Goal: Task Accomplishment & Management: Manage account settings

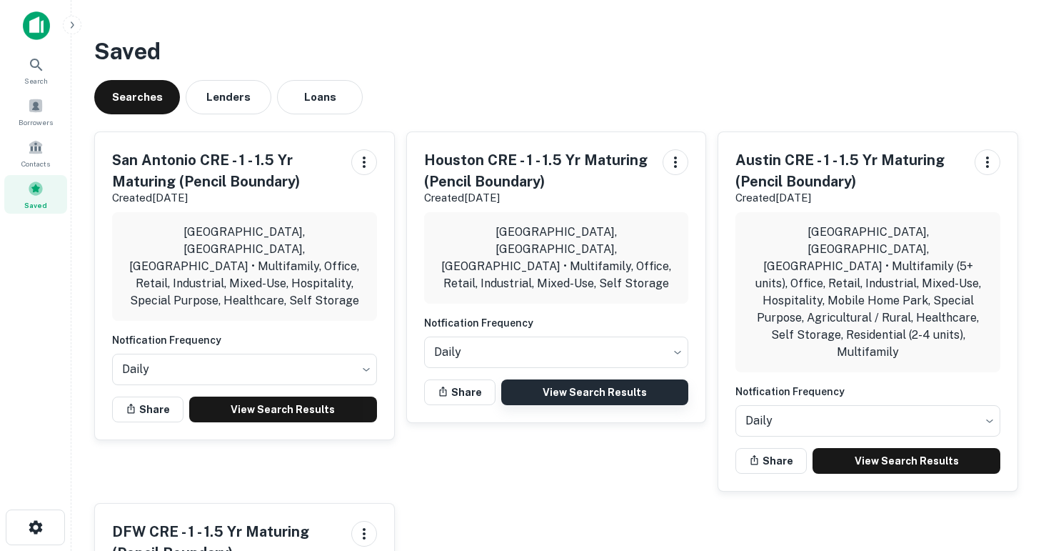
click at [570, 379] on link "View Search Results" at bounding box center [595, 392] width 188 height 26
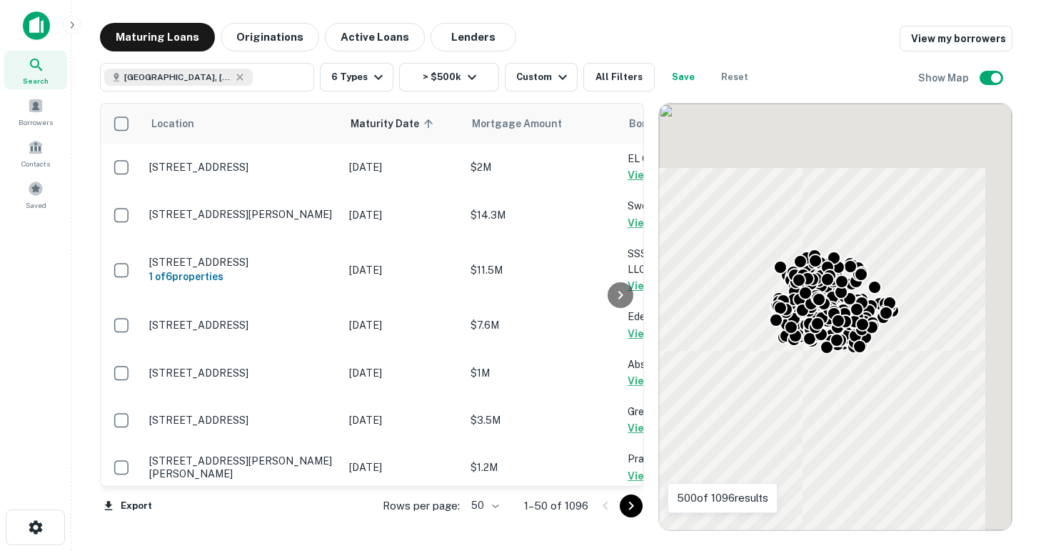
click at [494, 503] on body "Search Borrowers Contacts Saved Maturing Loans Originations Active Loans Lender…" at bounding box center [520, 275] width 1041 height 551
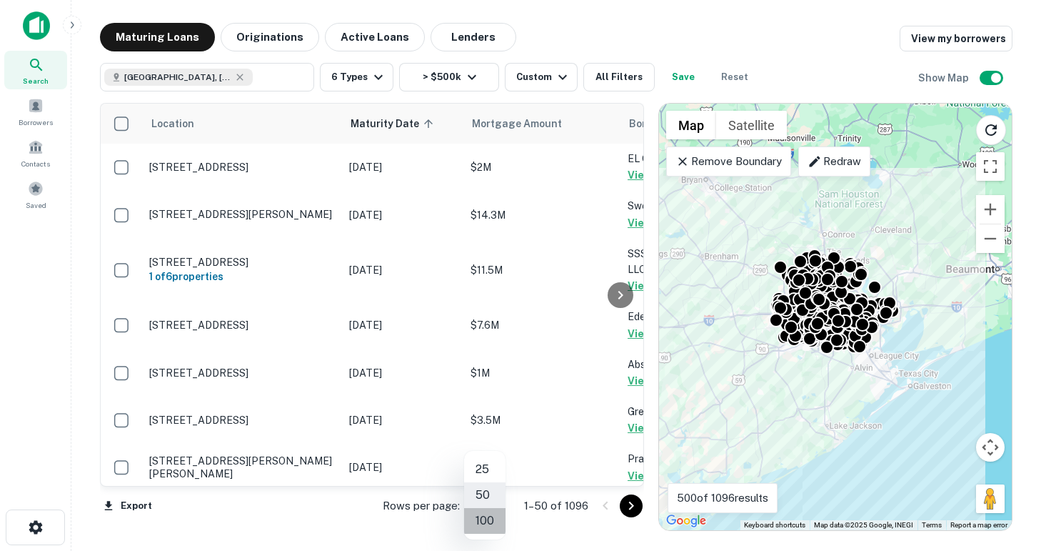
click at [483, 520] on li "100" at bounding box center [484, 521] width 41 height 26
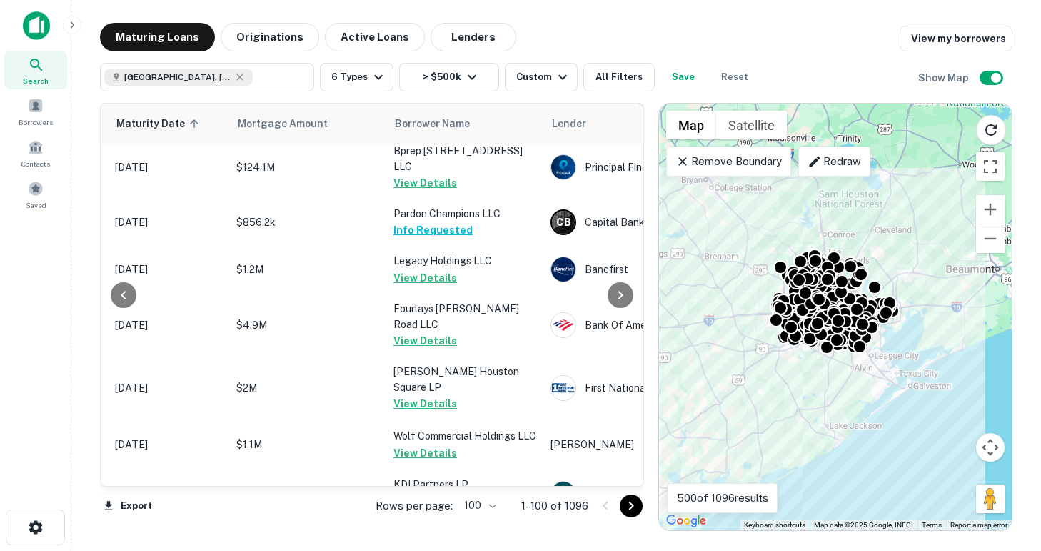
scroll to position [4650, 234]
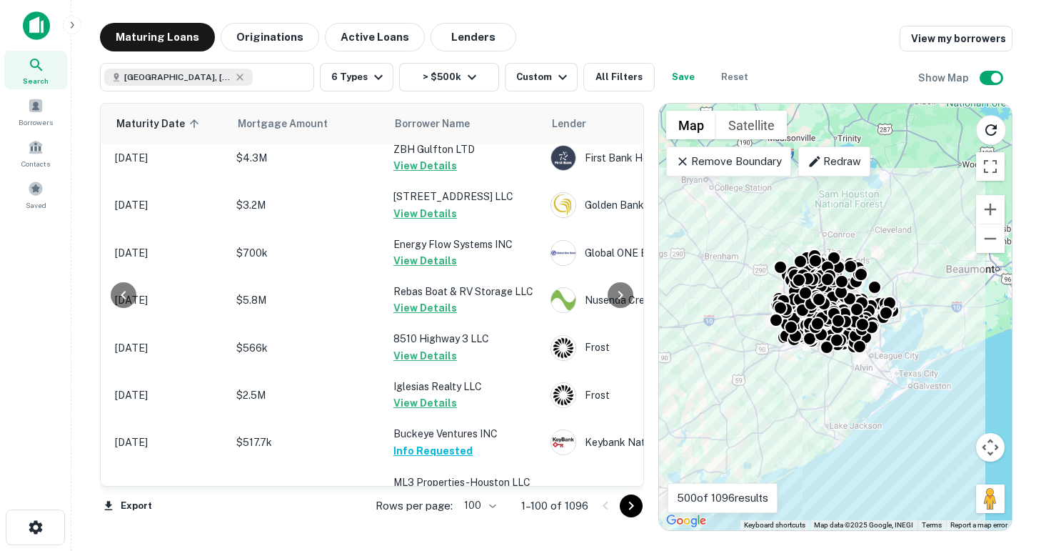
click at [630, 508] on icon "Go to next page" at bounding box center [631, 505] width 5 height 9
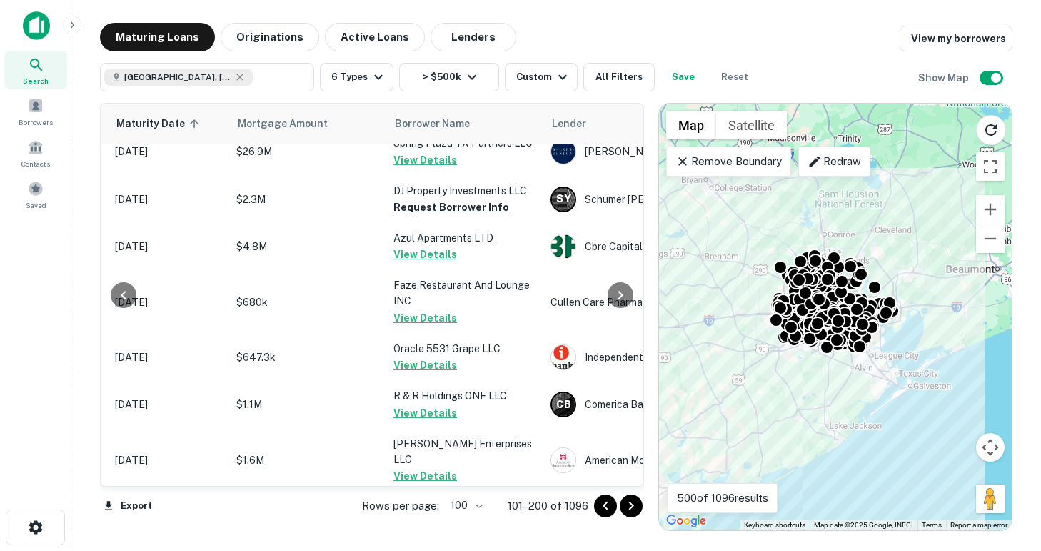
scroll to position [1609, 234]
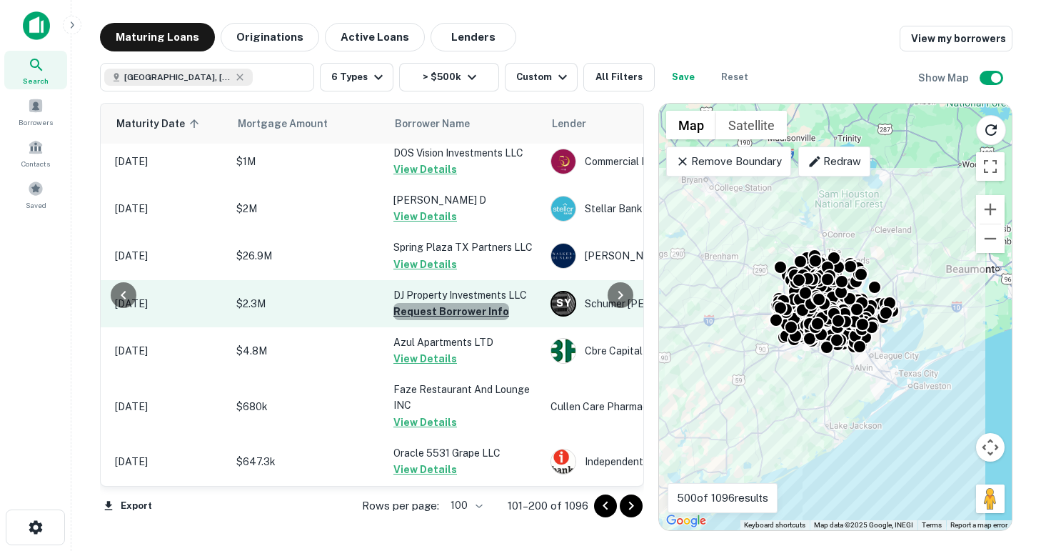
click at [476, 310] on button "Request Borrower Info" at bounding box center [451, 311] width 116 height 17
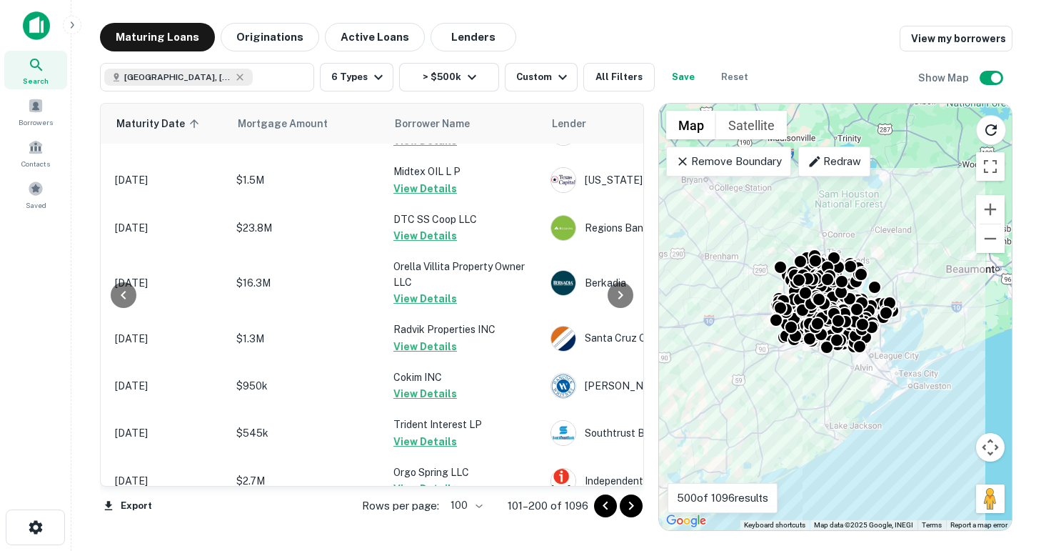
scroll to position [4667, 234]
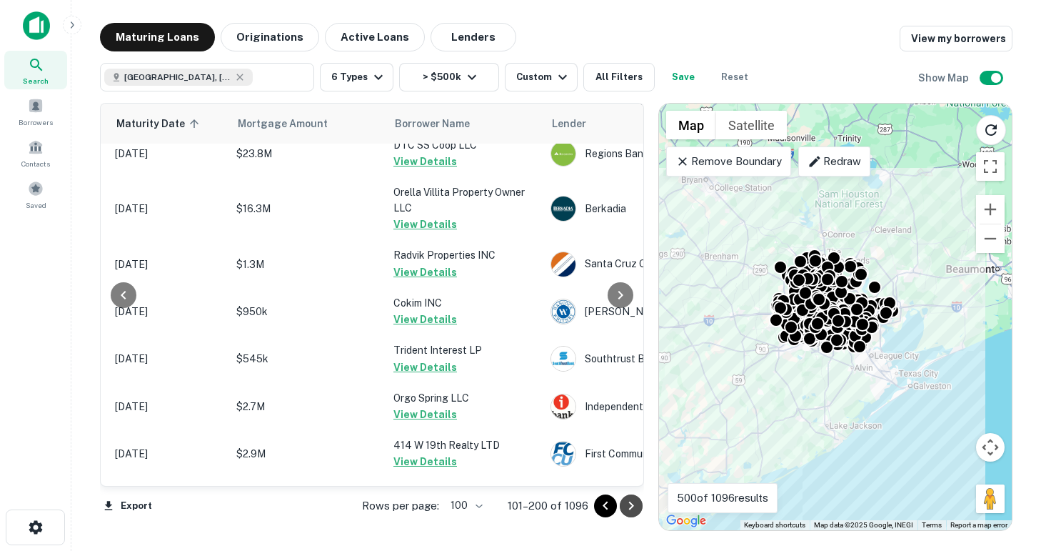
click at [633, 500] on icon "Go to next page" at bounding box center [631, 505] width 17 height 17
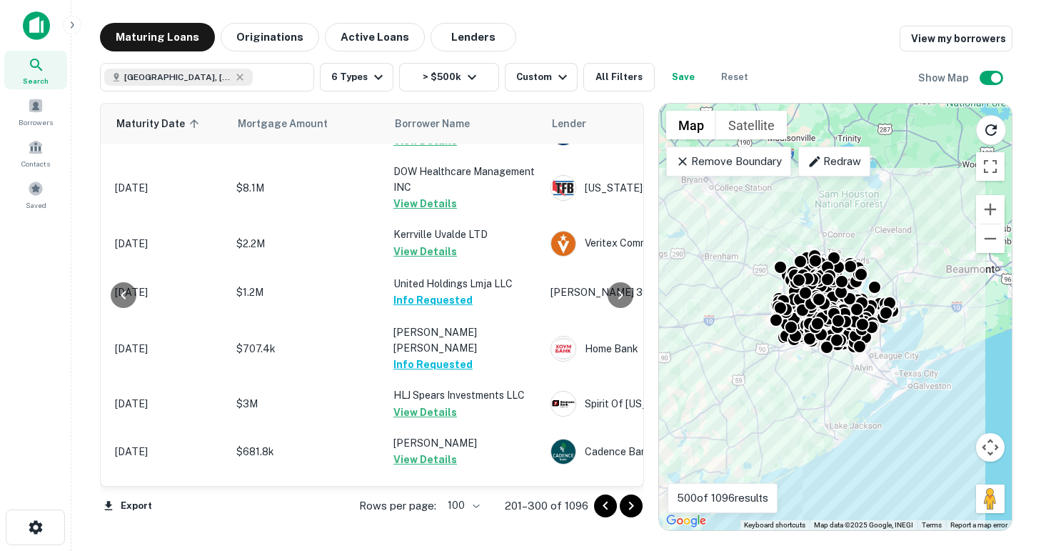
scroll to position [3272, 234]
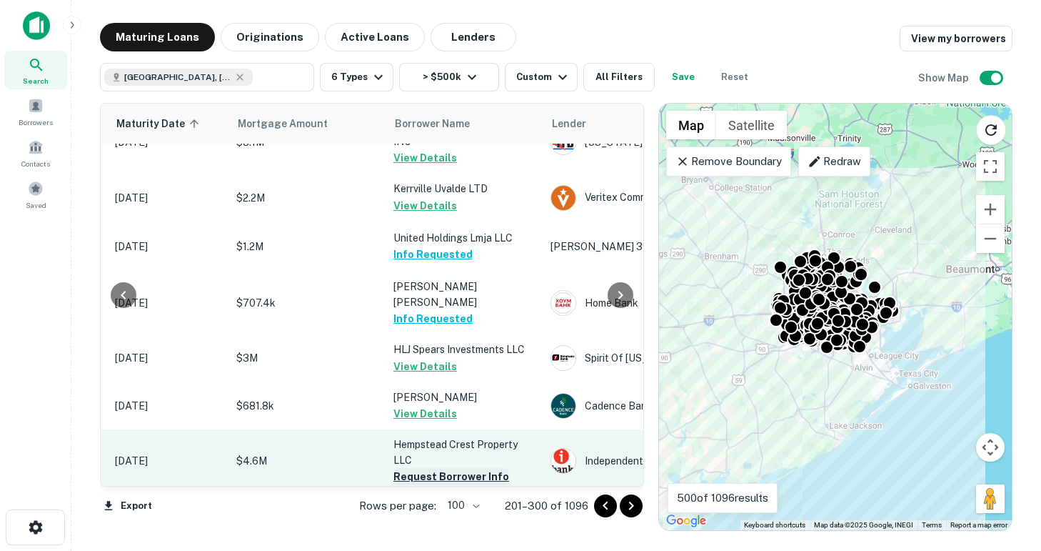
click at [467, 468] on button "Request Borrower Info" at bounding box center [451, 476] width 116 height 17
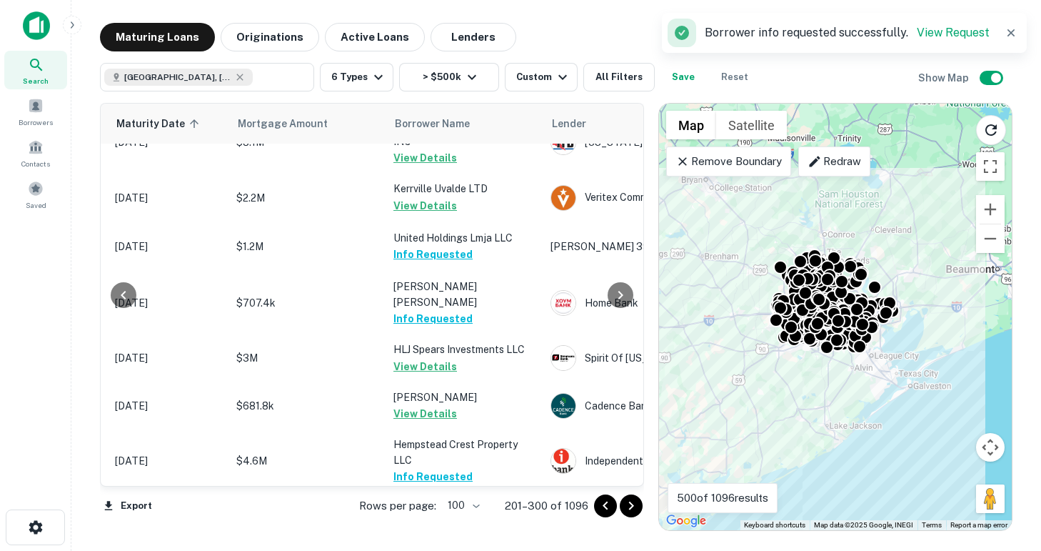
click at [467, 531] on button "Request Borrower Info" at bounding box center [451, 539] width 116 height 17
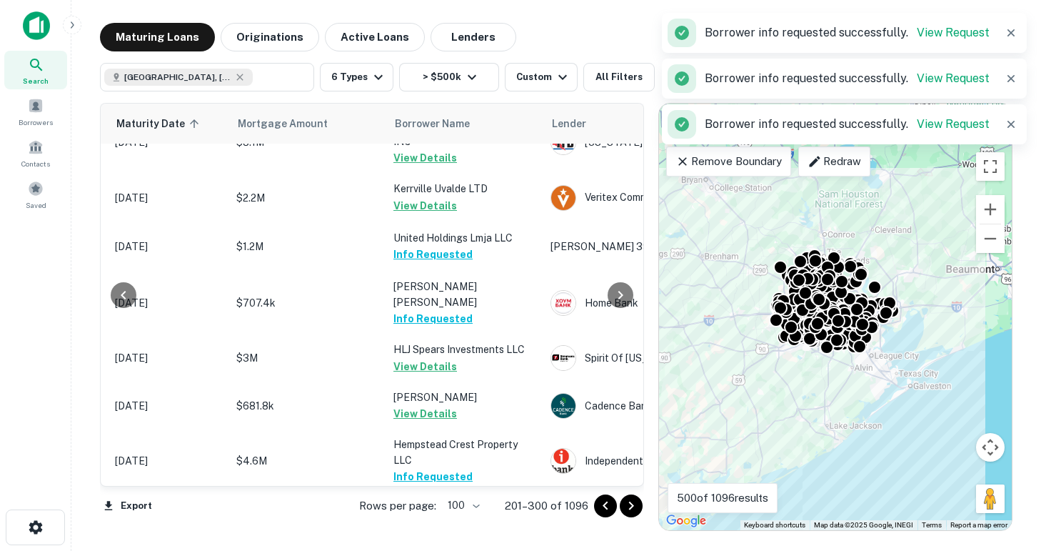
scroll to position [3396, 234]
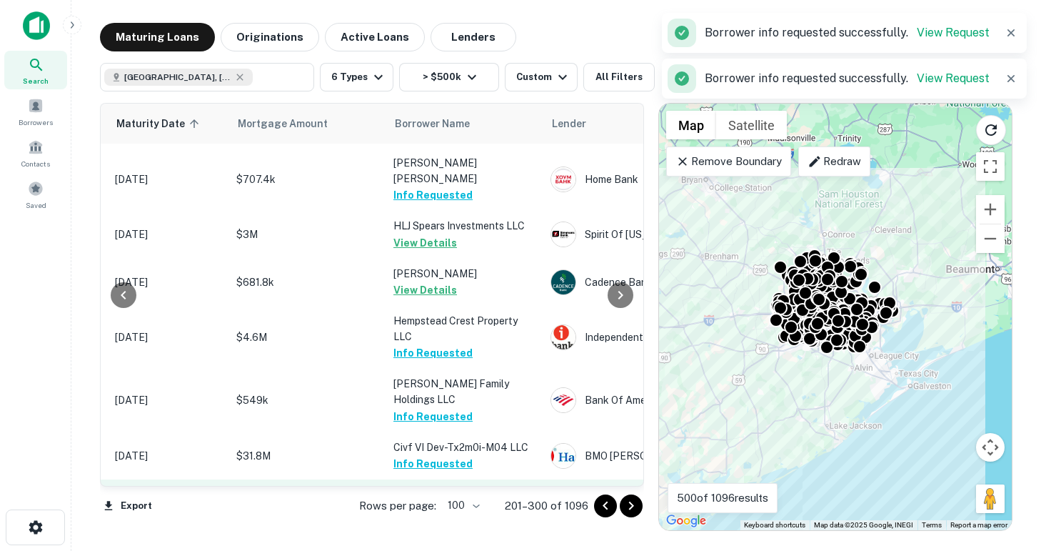
click at [451, 518] on button "Request Borrower Info" at bounding box center [451, 526] width 116 height 17
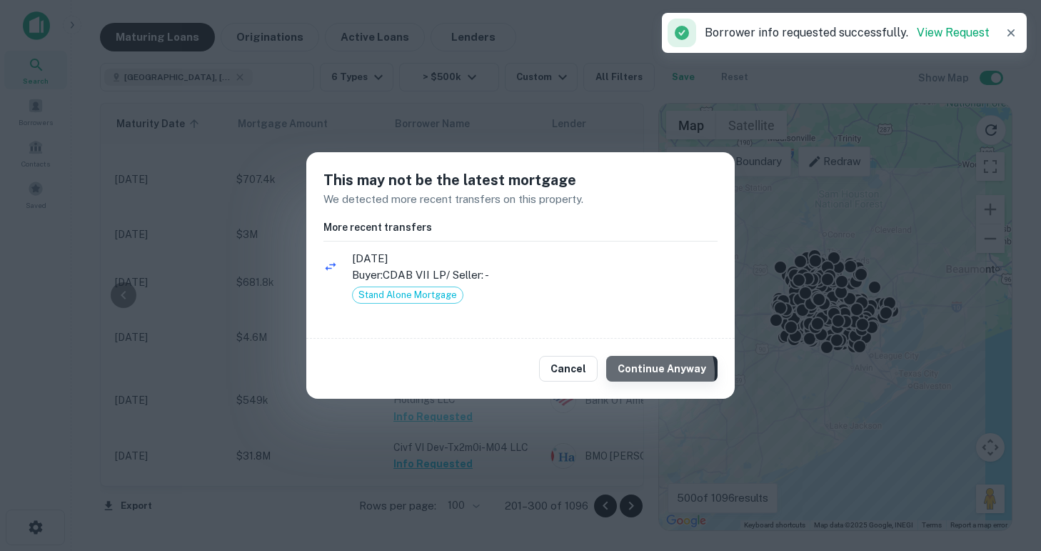
click at [655, 373] on button "Continue Anyway" at bounding box center [661, 369] width 111 height 26
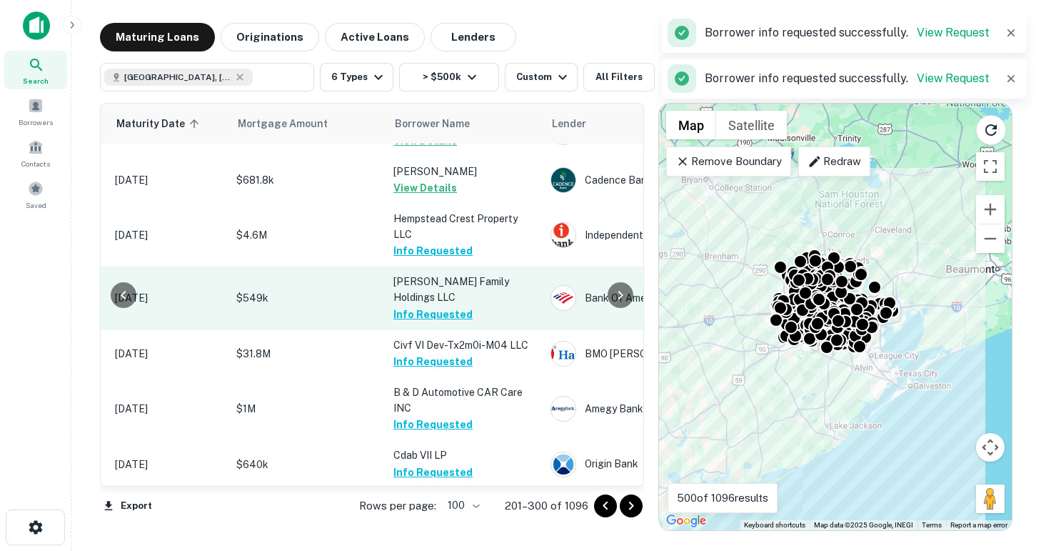
scroll to position [3561, 234]
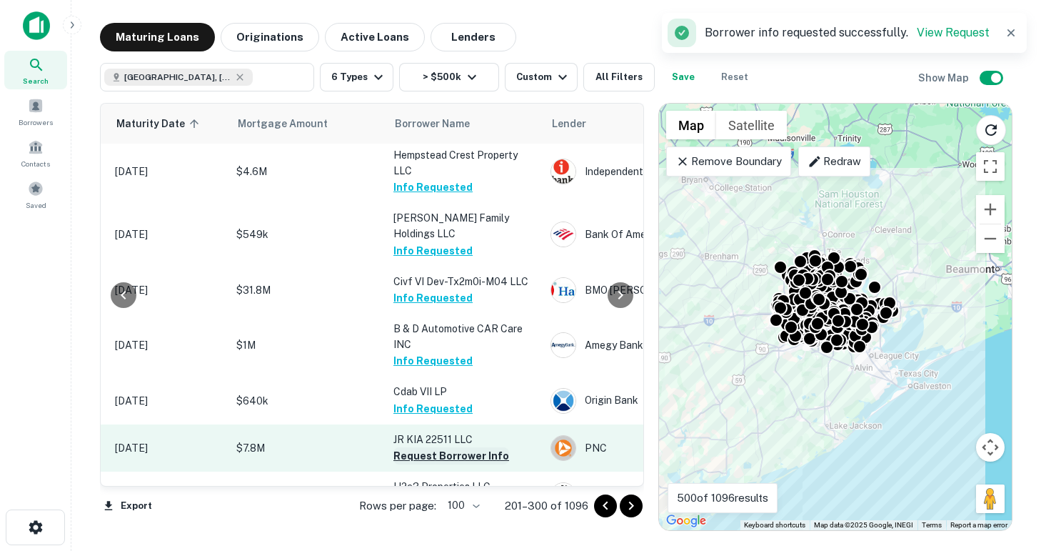
click at [437, 447] on button "Request Borrower Info" at bounding box center [451, 455] width 116 height 17
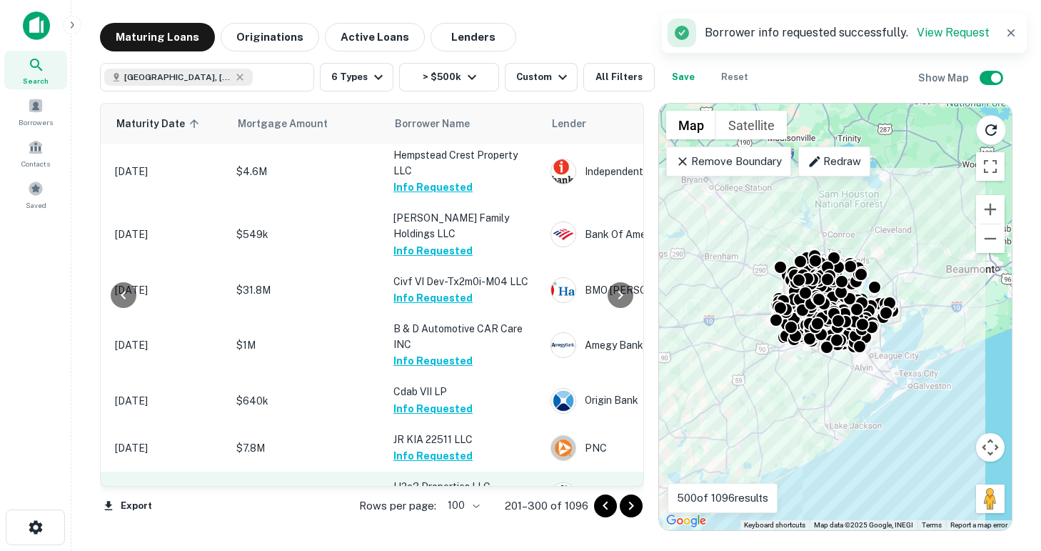
click at [439, 495] on button "Request Borrower Info" at bounding box center [451, 503] width 116 height 17
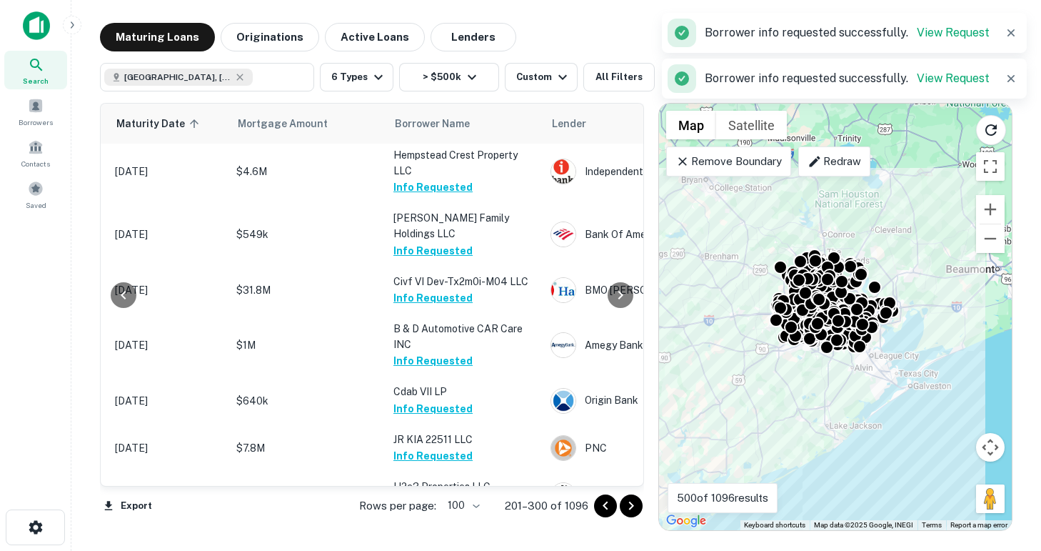
click at [448, 542] on button "Request Borrower Info" at bounding box center [451, 550] width 116 height 17
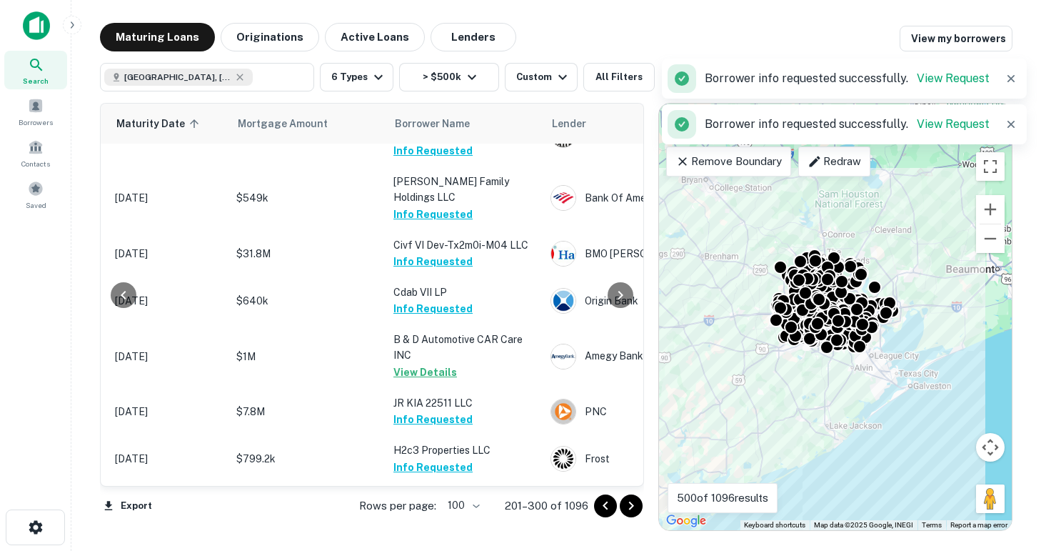
scroll to position [3751, 234]
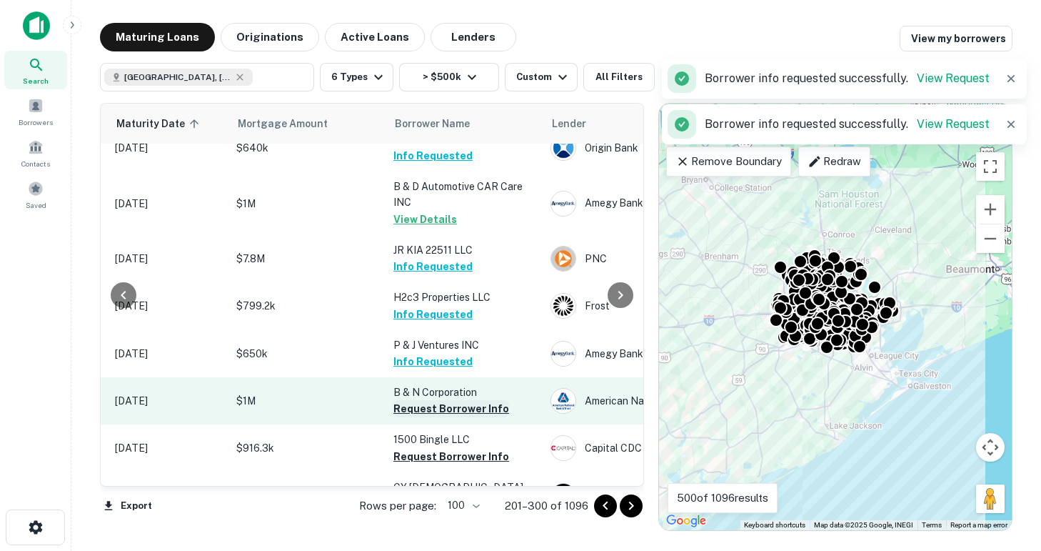
click at [445, 400] on button "Request Borrower Info" at bounding box center [451, 408] width 116 height 17
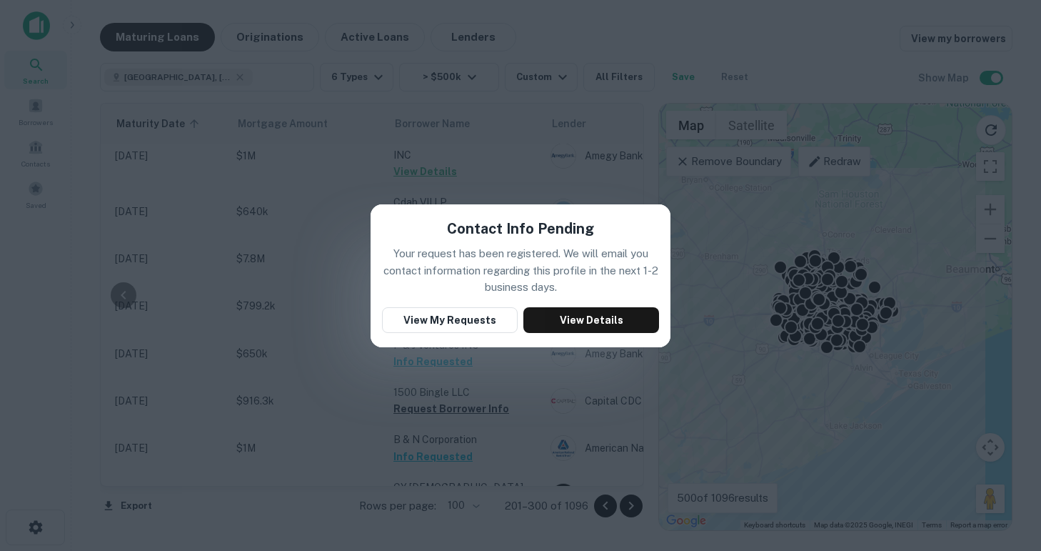
click at [486, 159] on div "Contact Info Pending Your request has been registered. We will email you contac…" at bounding box center [520, 275] width 1041 height 551
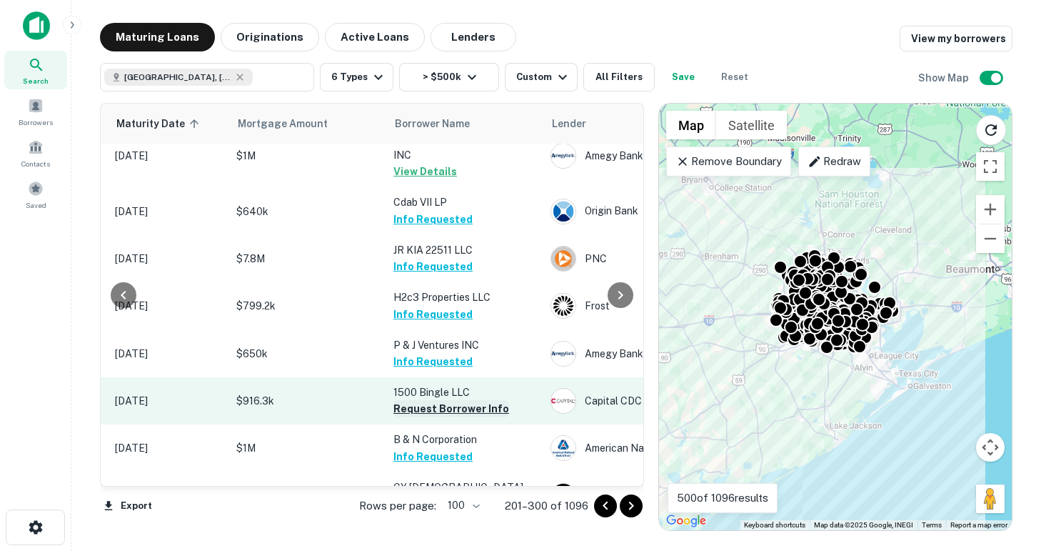
click at [463, 400] on button "Request Borrower Info" at bounding box center [451, 408] width 116 height 17
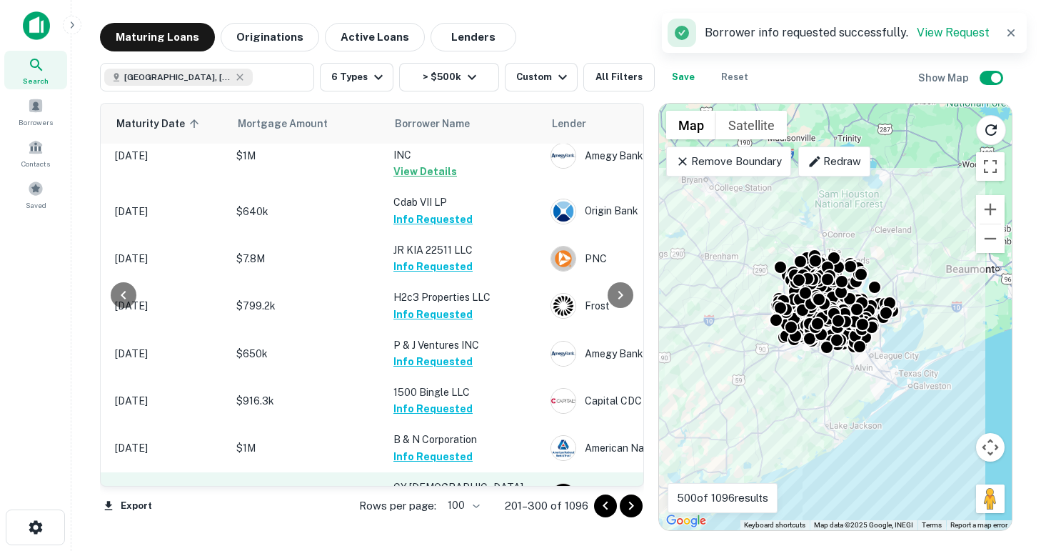
click at [455, 495] on button "Request Borrower Info" at bounding box center [451, 503] width 116 height 17
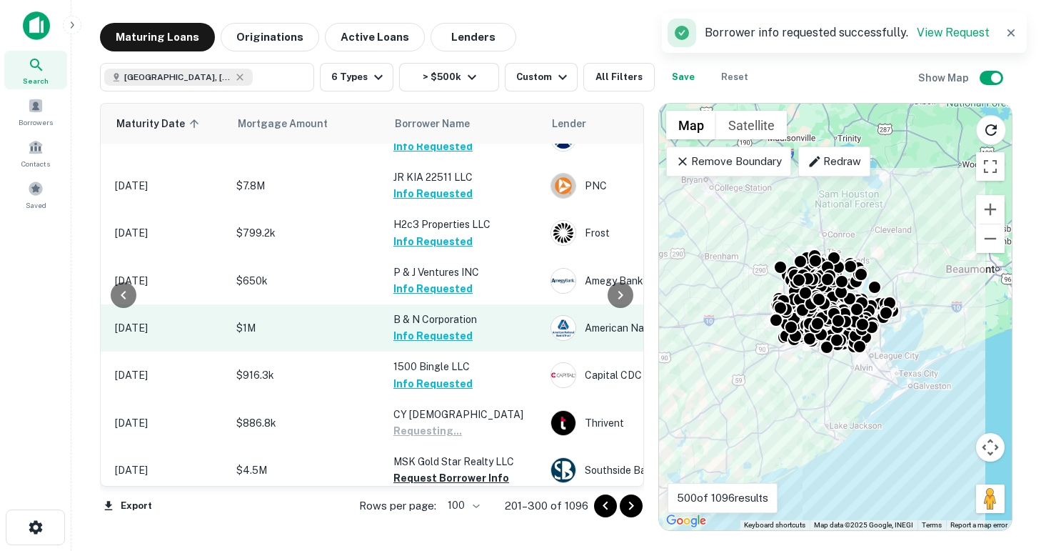
scroll to position [3857, 234]
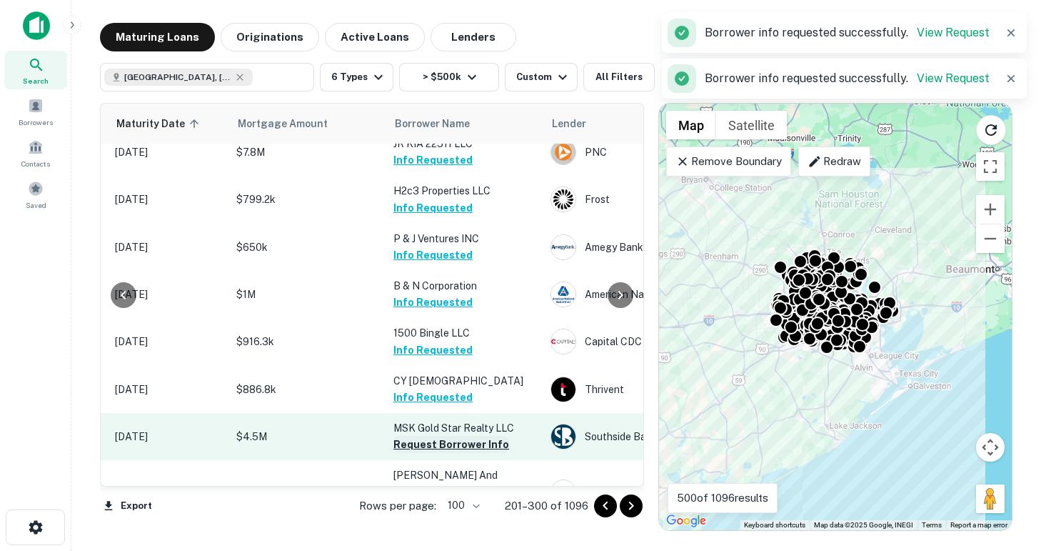
click at [439, 436] on button "Request Borrower Info" at bounding box center [451, 444] width 116 height 17
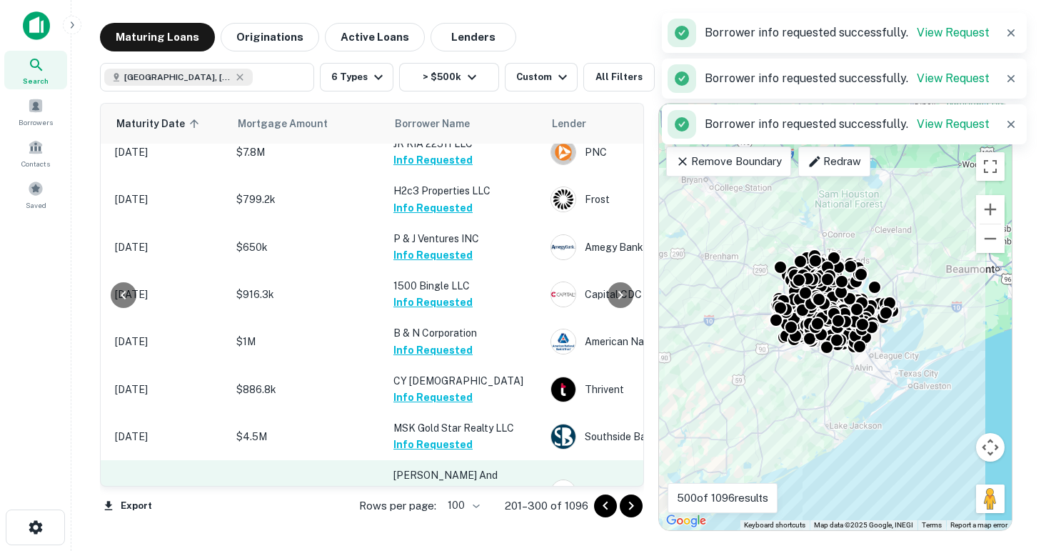
click at [448, 499] on button "Request Borrower Info" at bounding box center [451, 507] width 116 height 17
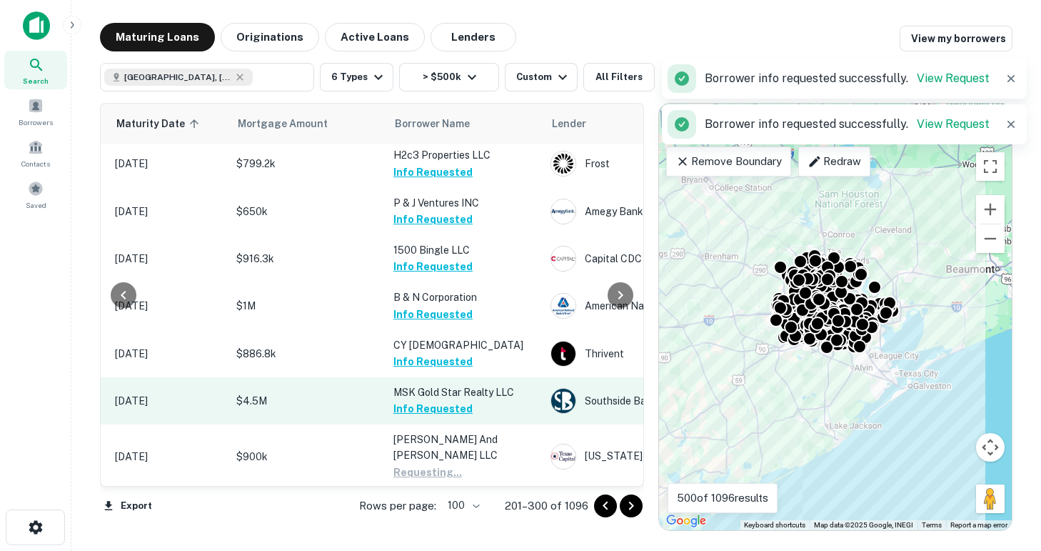
scroll to position [3927, 234]
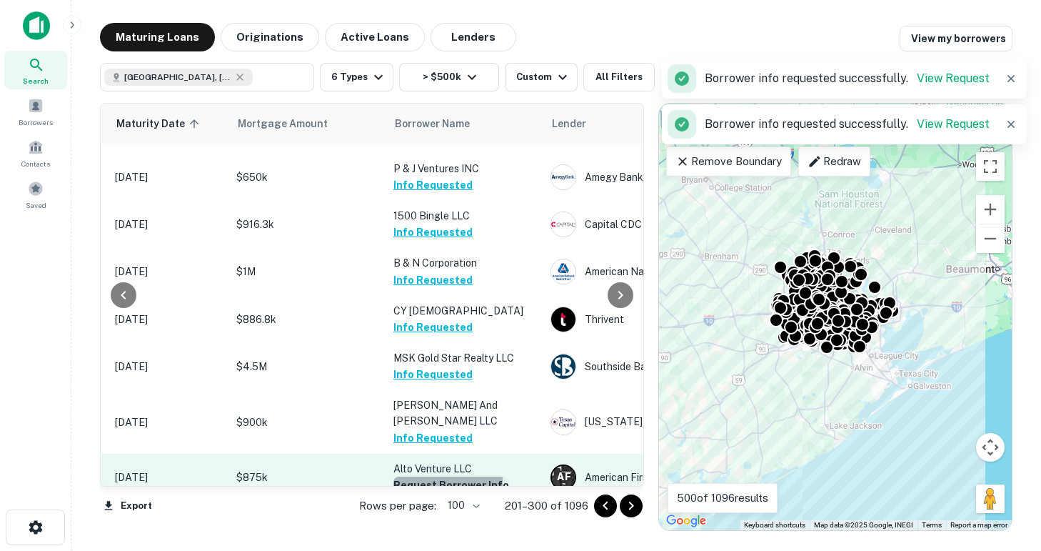
click at [431, 476] on button "Request Borrower Info" at bounding box center [451, 484] width 116 height 17
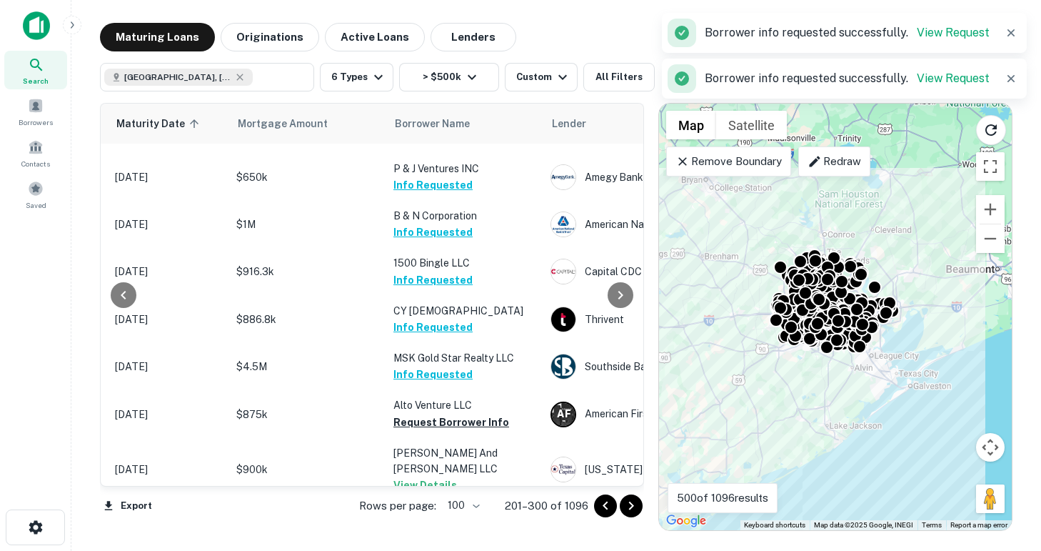
scroll to position [3989, 234]
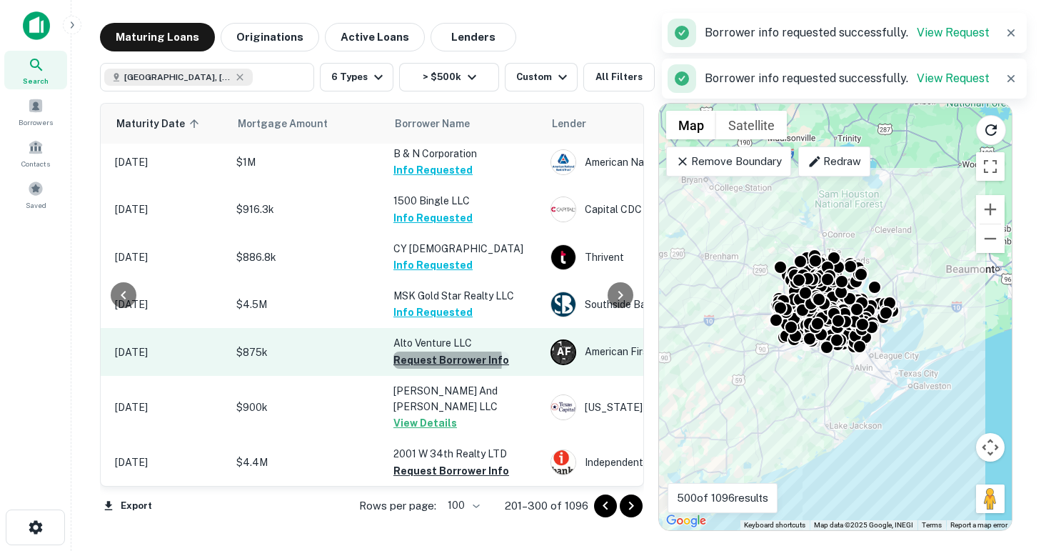
click at [428, 351] on button "Request Borrower Info" at bounding box center [451, 359] width 116 height 17
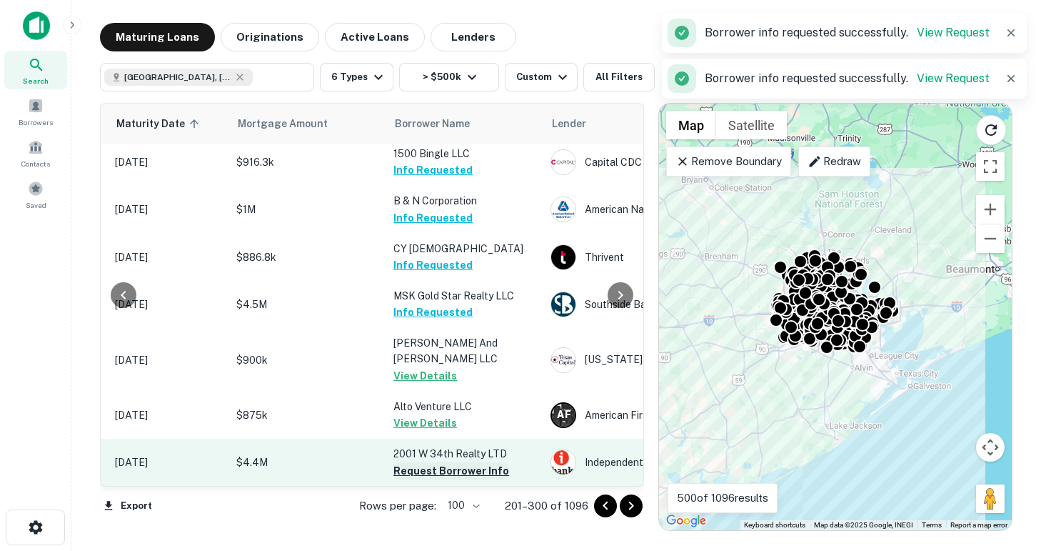
click at [451, 462] on button "Request Borrower Info" at bounding box center [451, 470] width 116 height 17
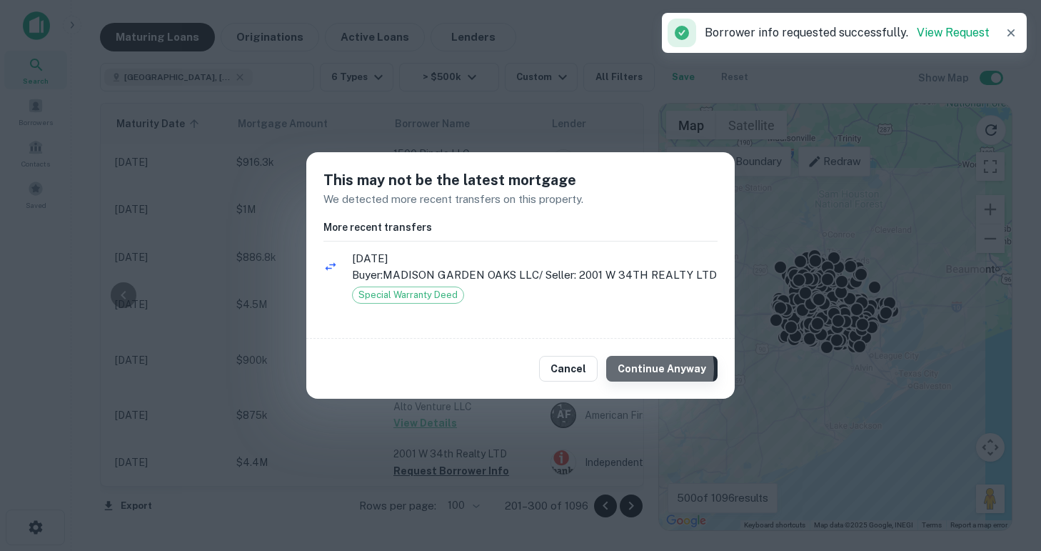
click at [643, 368] on button "Continue Anyway" at bounding box center [661, 369] width 111 height 26
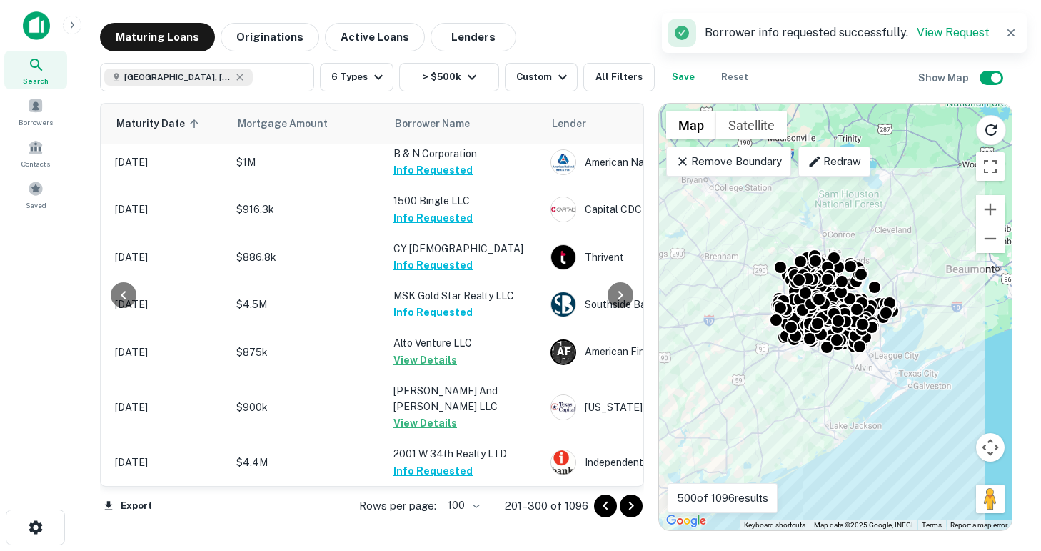
click at [441, 525] on button "Request Borrower Info" at bounding box center [451, 533] width 116 height 17
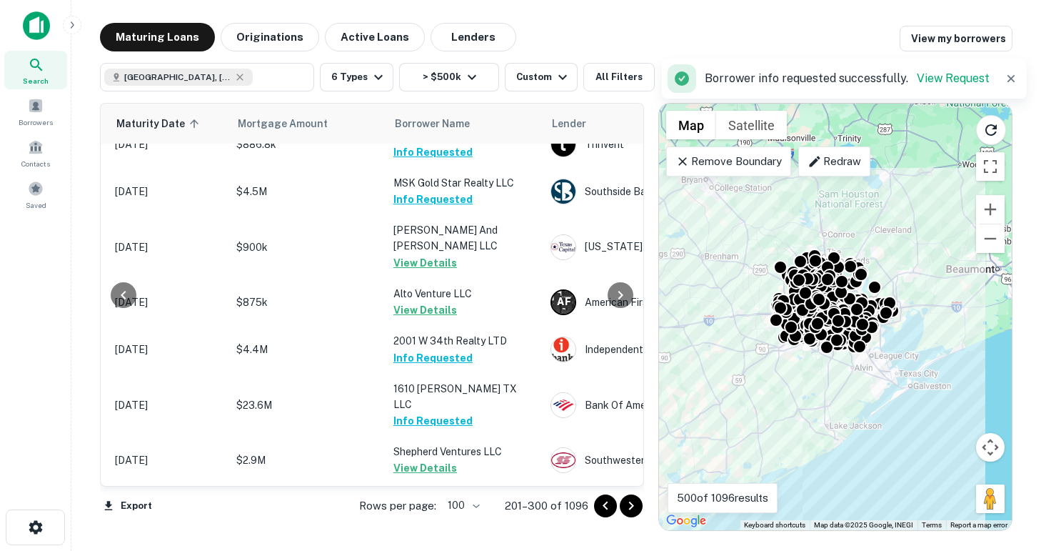
scroll to position [4167, 234]
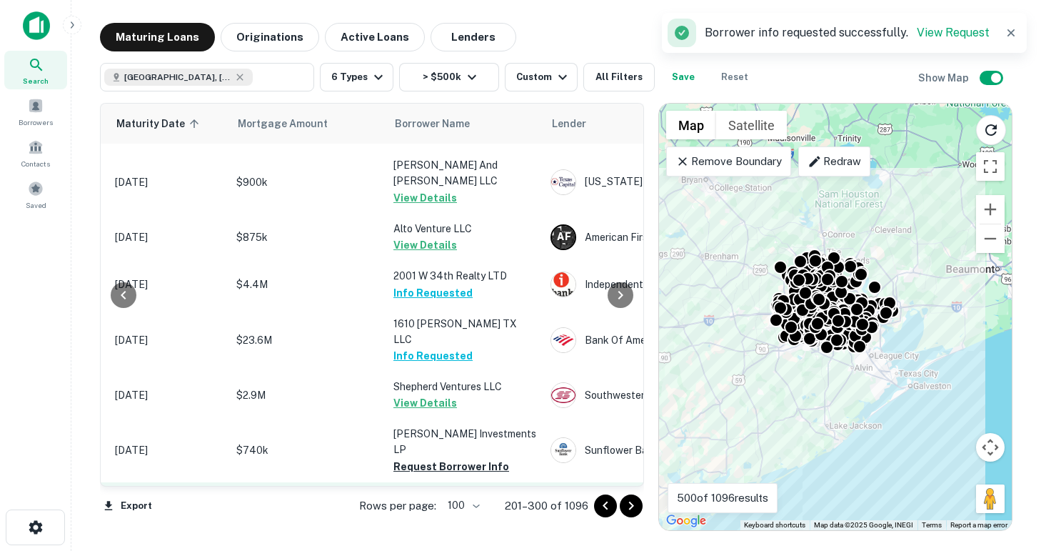
click at [421, 505] on button "Request Borrower Info" at bounding box center [451, 513] width 116 height 17
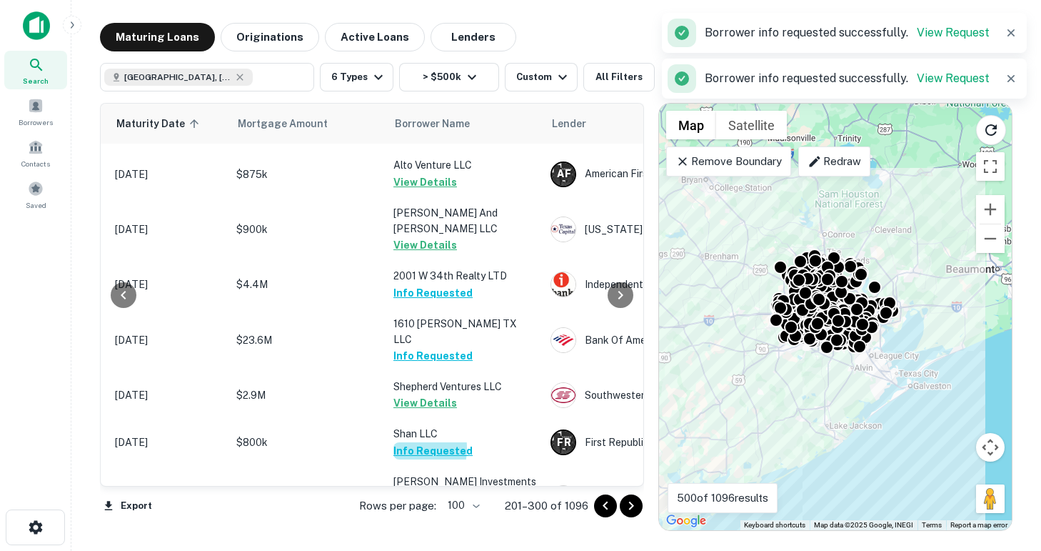
click at [399, 442] on button "Info Requested" at bounding box center [432, 450] width 79 height 17
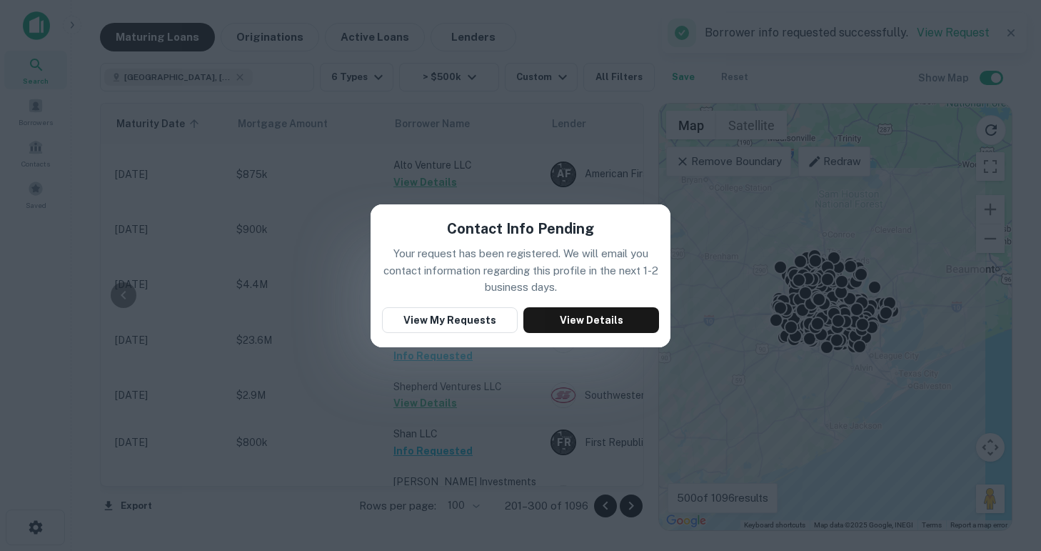
click at [515, 124] on div "Contact Info Pending Your request has been registered. We will email you contac…" at bounding box center [520, 275] width 1041 height 551
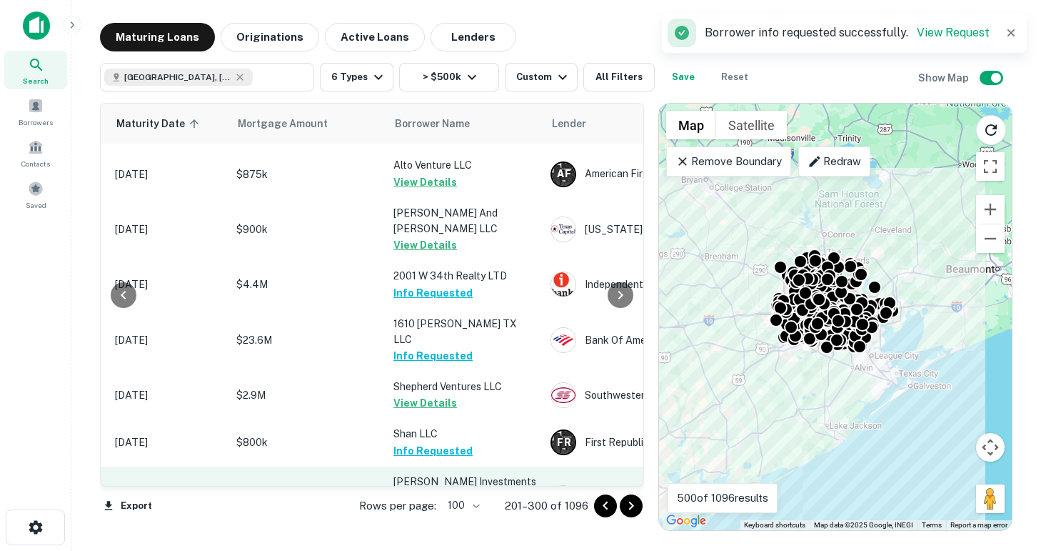
click at [442, 505] on button "Request Borrower Info" at bounding box center [451, 513] width 116 height 17
